Goal: Transaction & Acquisition: Register for event/course

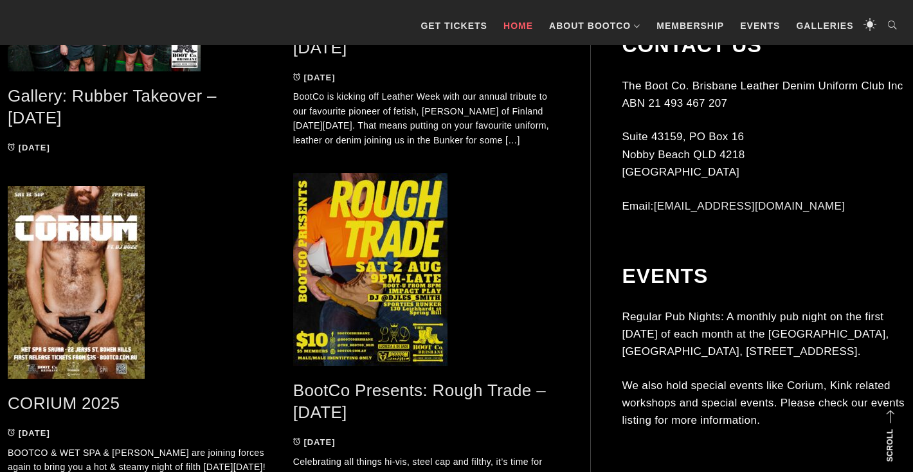
scroll to position [1101, 0]
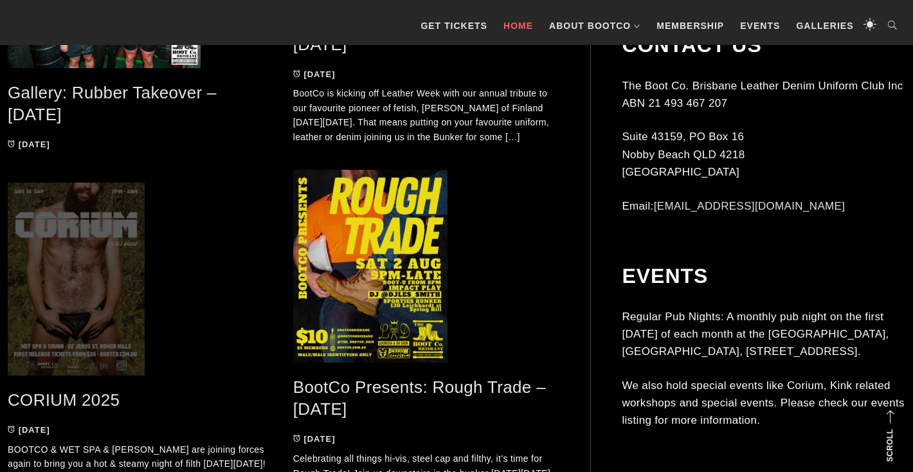
click at [53, 290] on span at bounding box center [141, 279] width 266 height 193
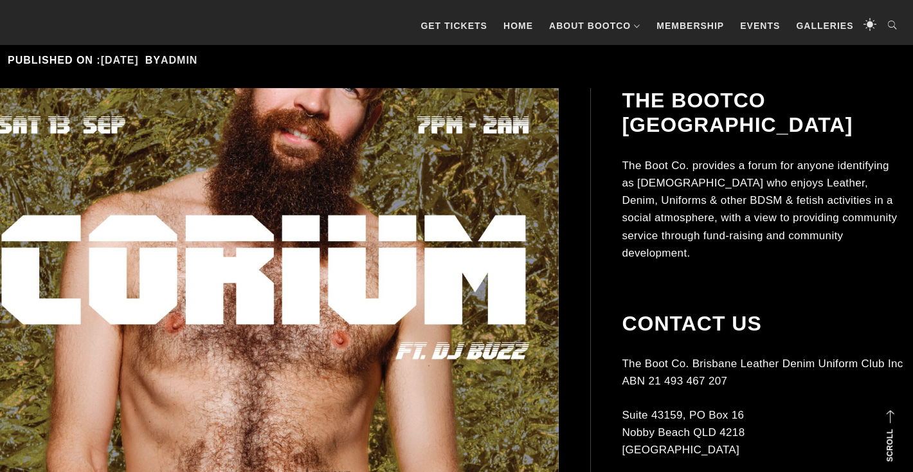
scroll to position [279, 0]
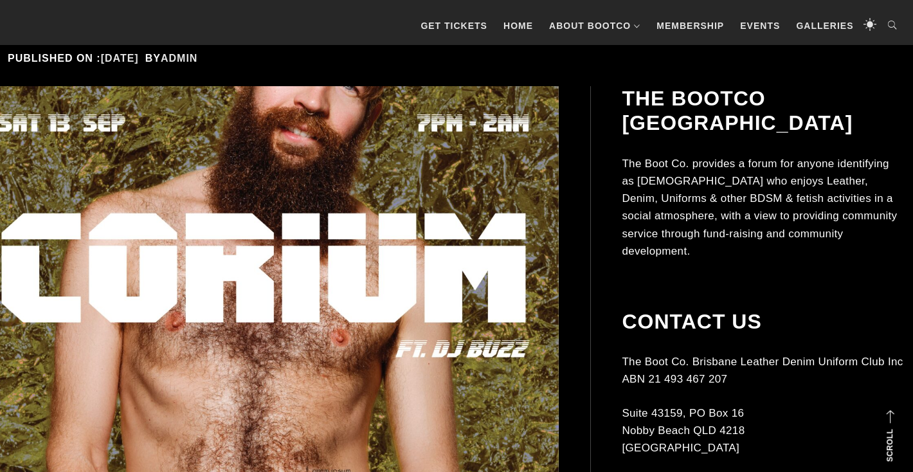
click at [682, 155] on p "The Boot Co. provides a forum for anyone identifying as [DEMOGRAPHIC_DATA] who …" at bounding box center [761, 207] width 281 height 105
click at [768, 155] on p "The Boot Co. provides a forum for anyone identifying as [DEMOGRAPHIC_DATA] who …" at bounding box center [761, 207] width 281 height 105
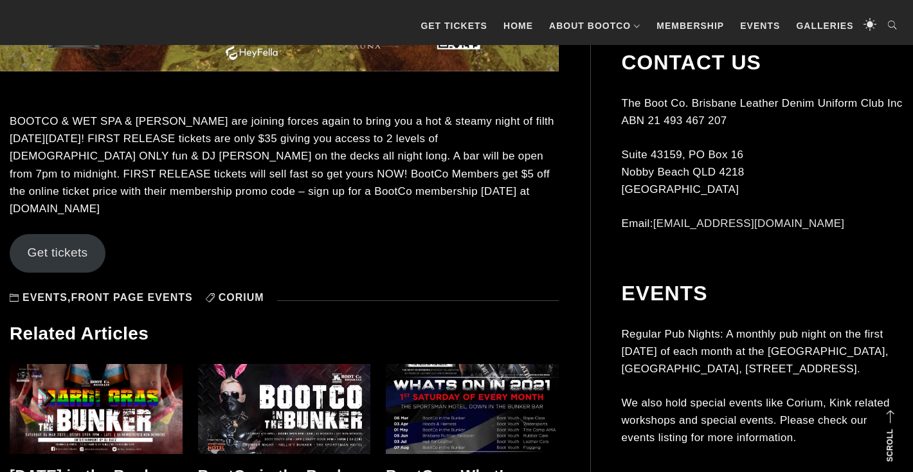
scroll to position [1125, 0]
click at [33, 241] on link "Get tickets" at bounding box center [58, 252] width 96 height 39
